Goal: Find contact information: Find contact information

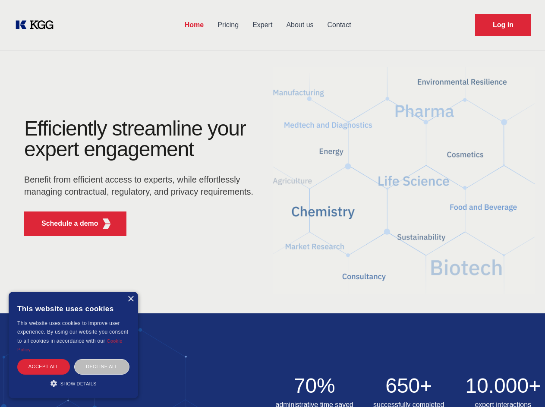
click at [272, 203] on div "Efficiently streamline your expert engagement Benefit from efficient access to …" at bounding box center [141, 180] width 262 height 125
click at [65, 223] on p "Schedule a demo" at bounding box center [69, 223] width 57 height 10
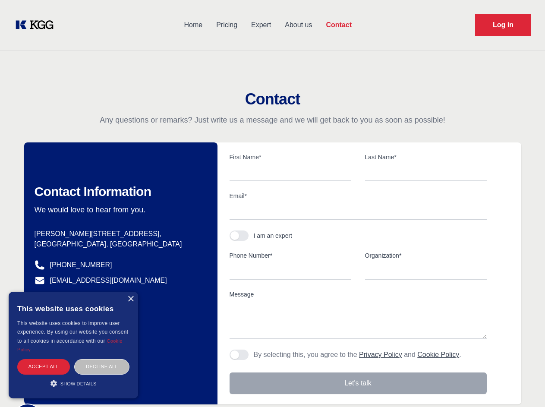
click at [130, 299] on div "× This website uses cookies This website uses cookies to improve user experienc…" at bounding box center [73, 345] width 129 height 107
click at [44, 366] on div "Accept all" at bounding box center [43, 366] width 53 height 15
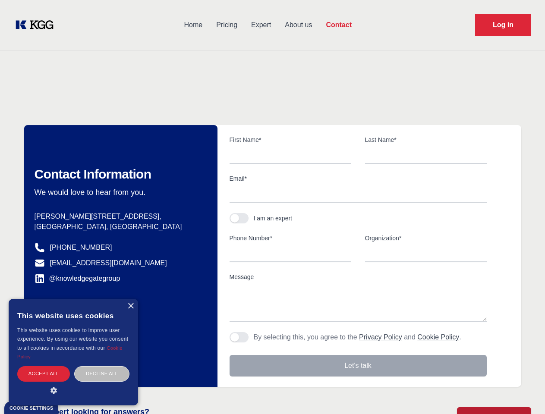
click at [102, 366] on div "Contact Information We would love to hear from you. Postal address [PERSON_NAME…" at bounding box center [120, 256] width 193 height 262
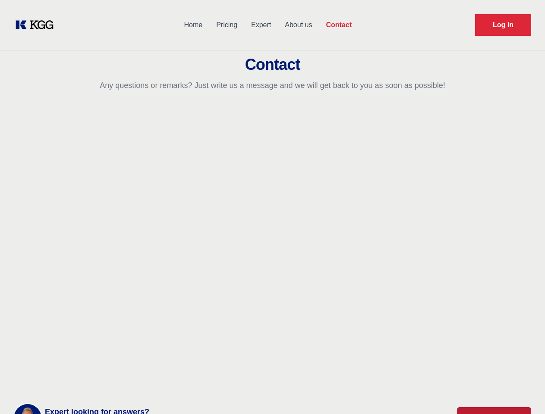
click at [73, 383] on main "Contact Any questions or remarks? Just write us a message and we will get back …" at bounding box center [272, 224] width 545 height 449
